Goal: Answer question/provide support: Share knowledge or assist other users

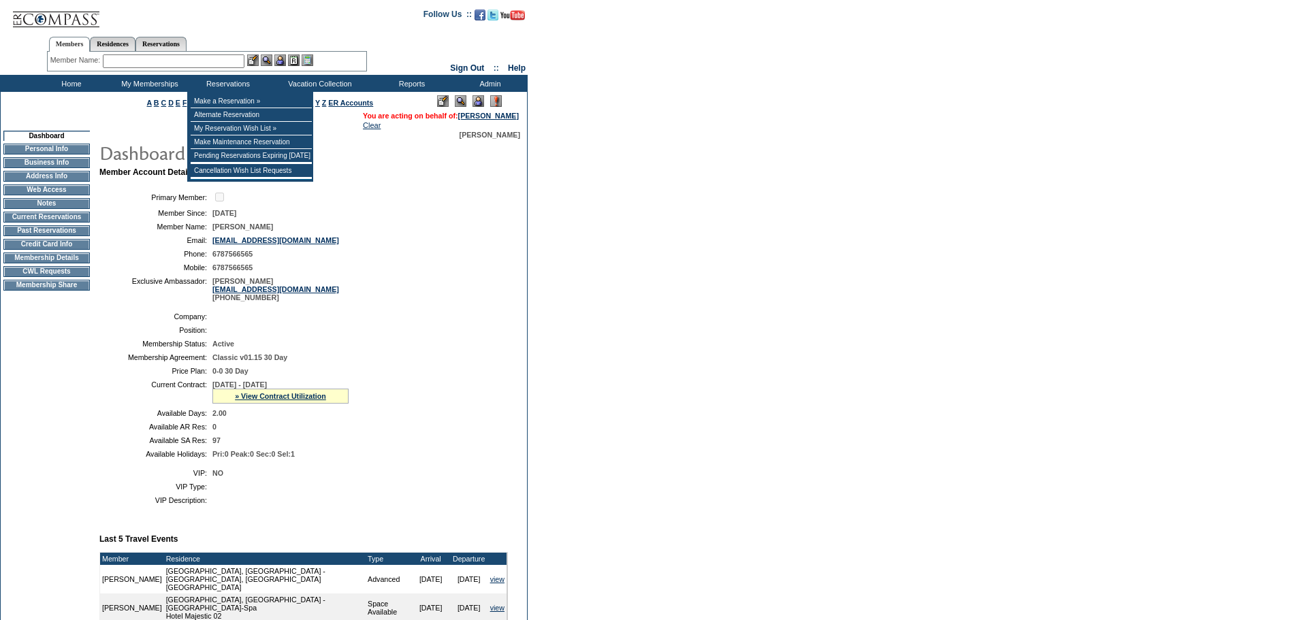
click at [195, 60] on input "text" at bounding box center [174, 61] width 142 height 14
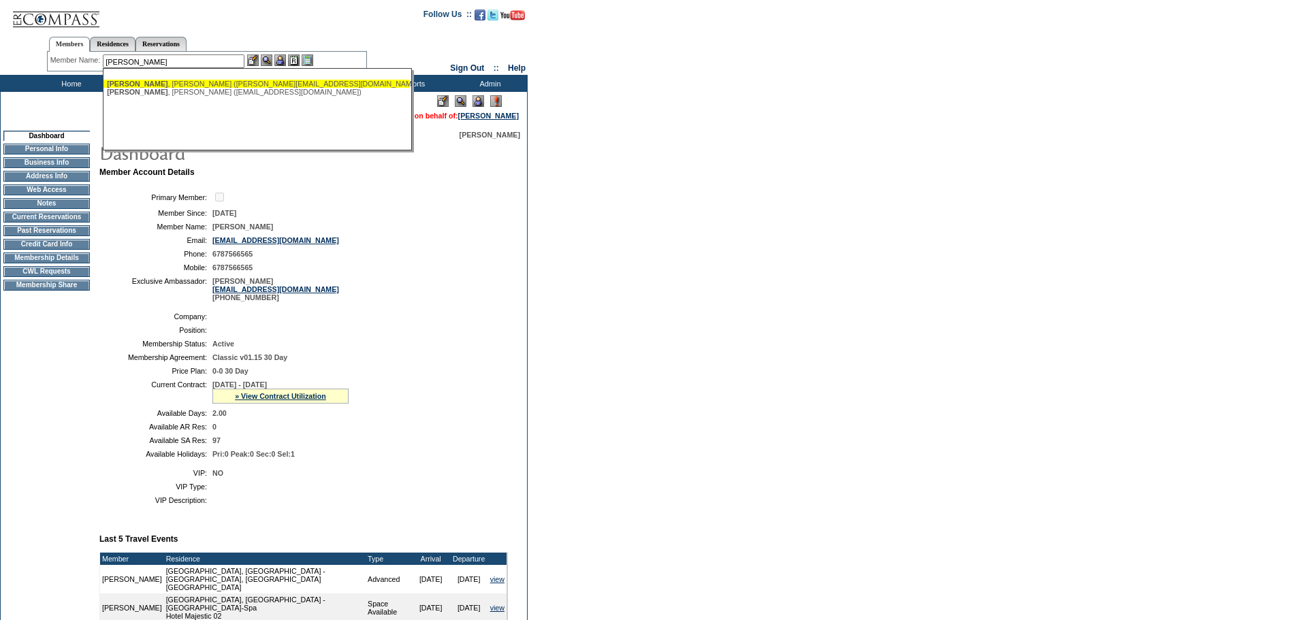
click at [204, 84] on div "[PERSON_NAME] ([PERSON_NAME][EMAIL_ADDRESS][DOMAIN_NAME])" at bounding box center [257, 84] width 300 height 8
type input "[PERSON_NAME] ([PERSON_NAME][EMAIL_ADDRESS][DOMAIN_NAME])"
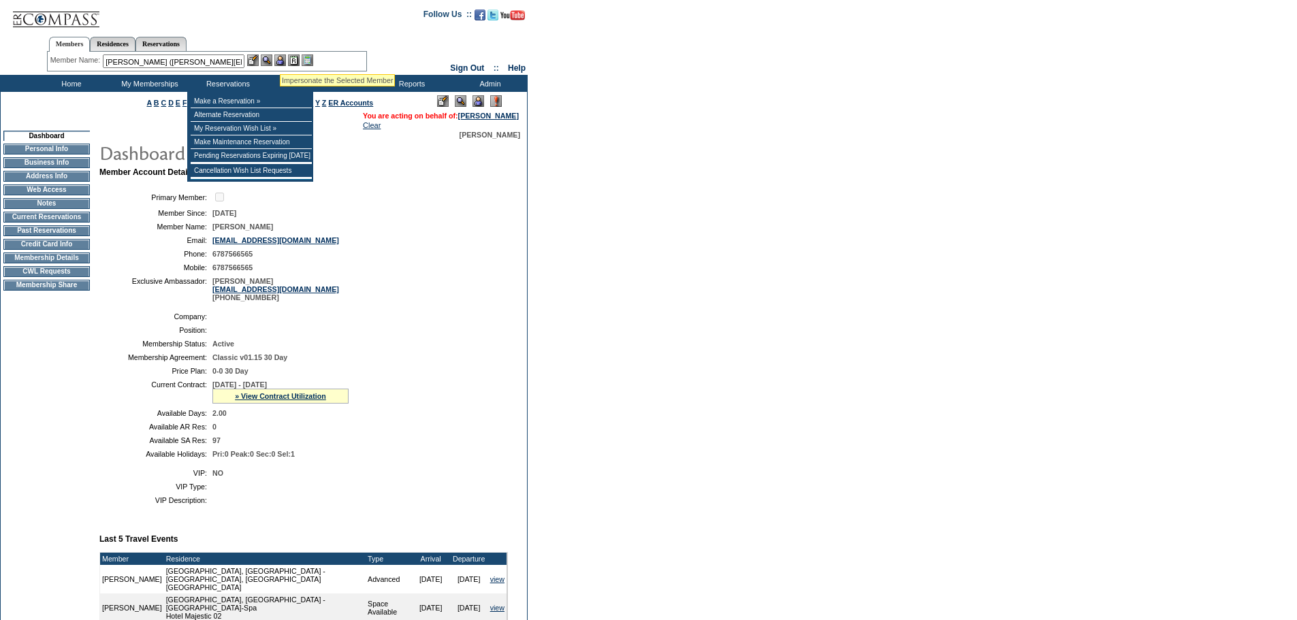
click at [282, 59] on img at bounding box center [280, 60] width 12 height 12
click at [271, 63] on img at bounding box center [267, 60] width 12 height 12
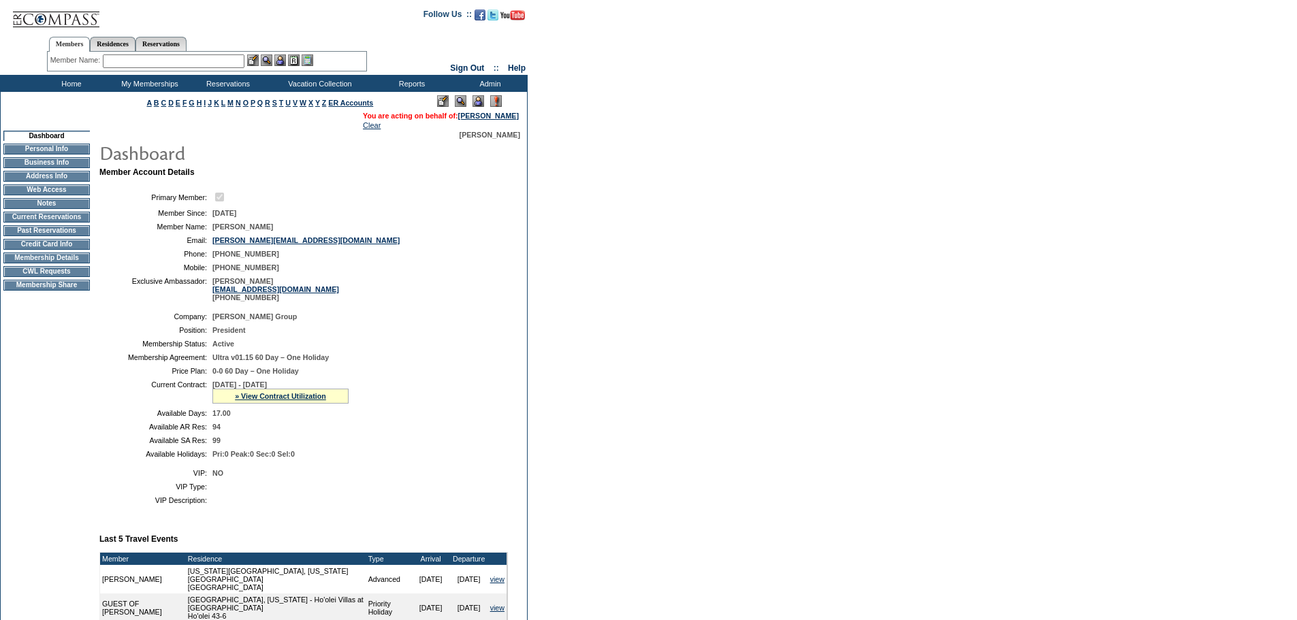
click at [186, 55] on input "text" at bounding box center [174, 61] width 142 height 14
click at [157, 62] on input "text" at bounding box center [174, 61] width 142 height 14
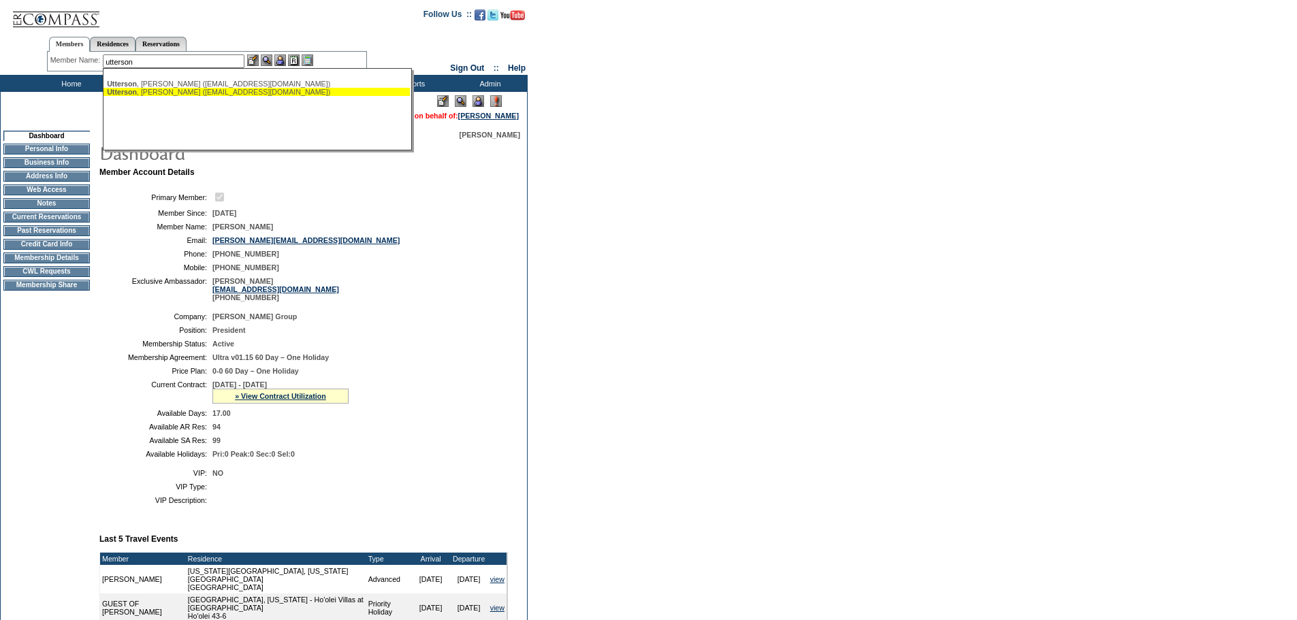
click at [165, 90] on div "Utterson , Tiffany (tiffanyutterson@mac.com)" at bounding box center [257, 92] width 300 height 8
type input "Utterson, Tiffany (tiffanyutterson@mac.com)"
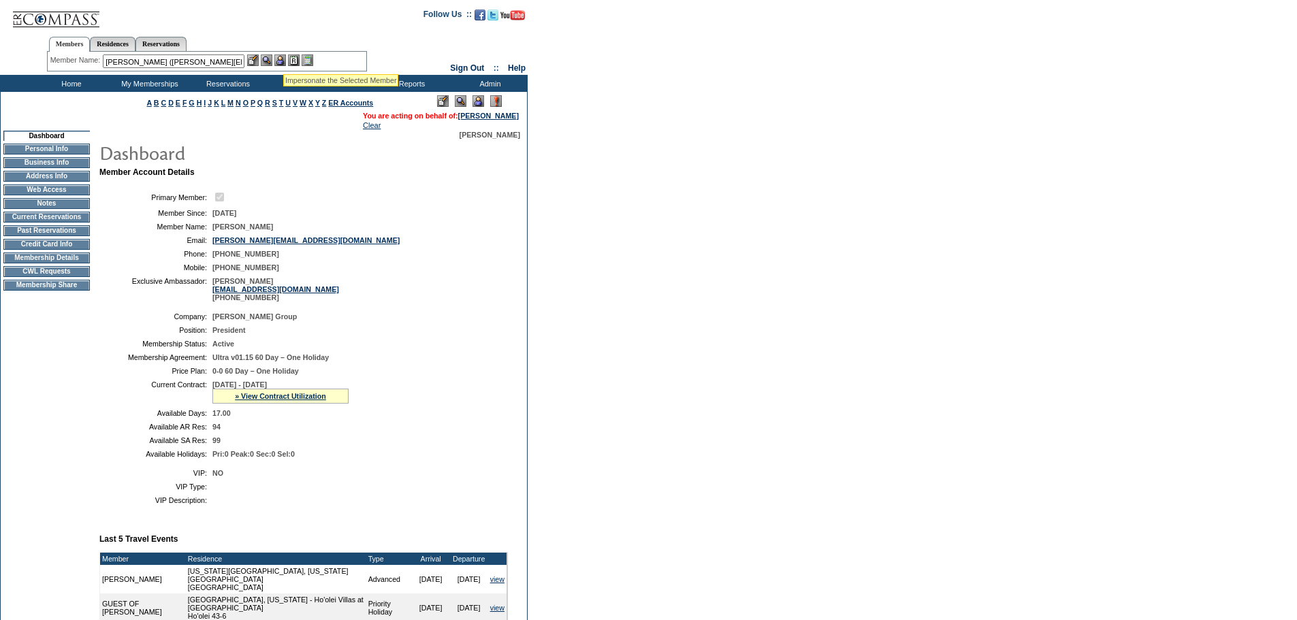
click at [283, 57] on img at bounding box center [280, 60] width 12 height 12
click at [272, 60] on img at bounding box center [267, 60] width 12 height 12
